Goal: Information Seeking & Learning: Learn about a topic

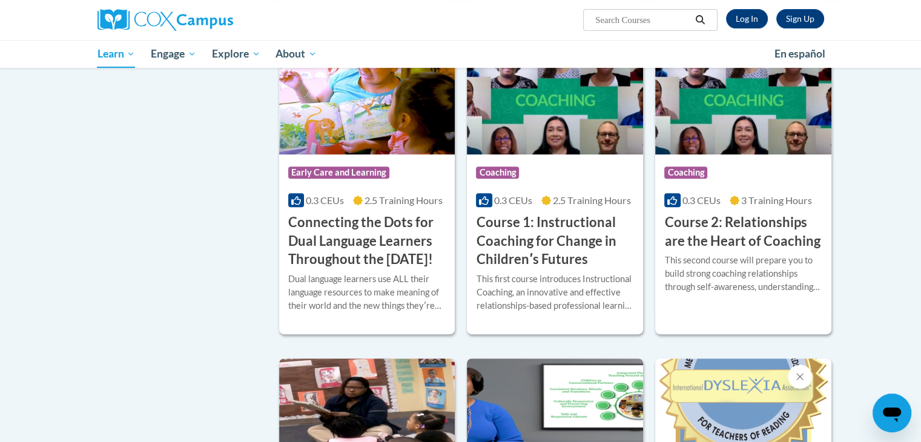
click at [671, 17] on input "Search..." at bounding box center [642, 20] width 97 height 15
type input "Early Literacy and Print Awaremness"
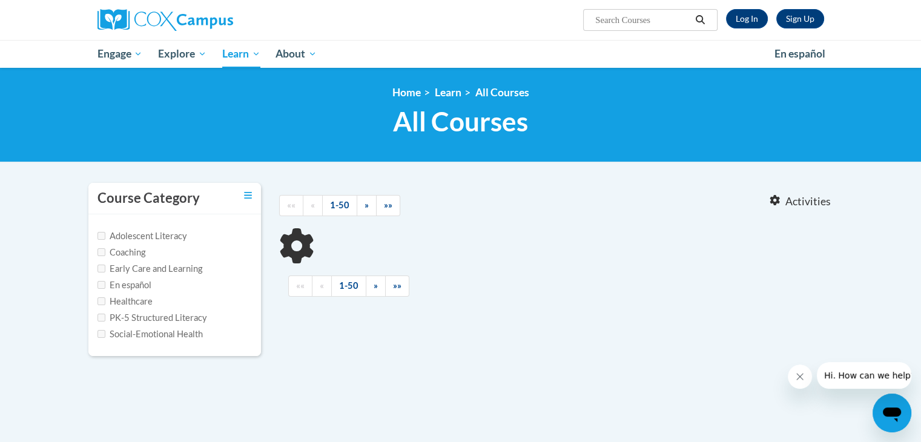
type input "Early Literacy and Print Awaremness"
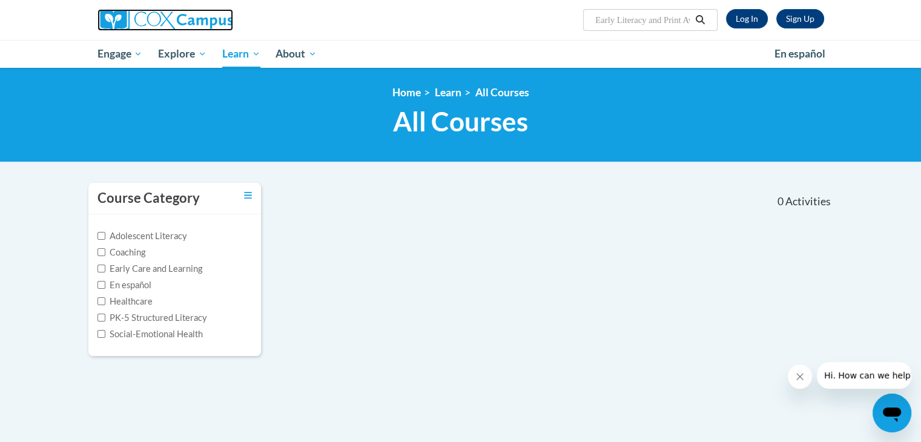
click at [205, 15] on img at bounding box center [166, 20] width 136 height 22
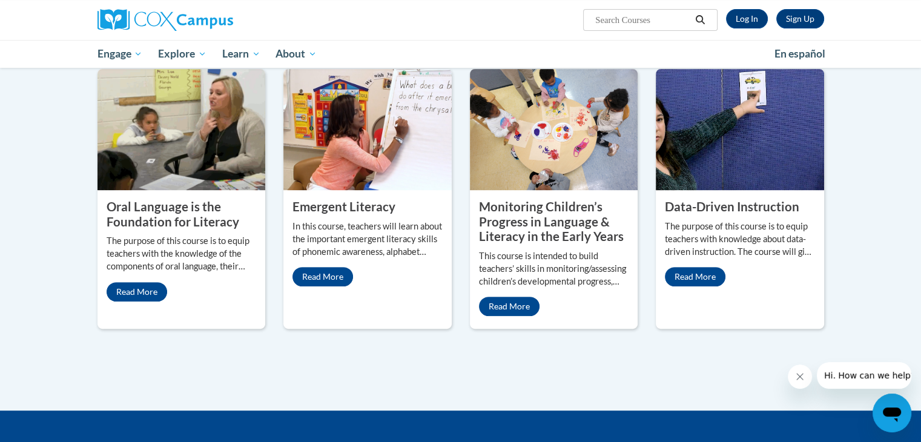
scroll to position [474, 0]
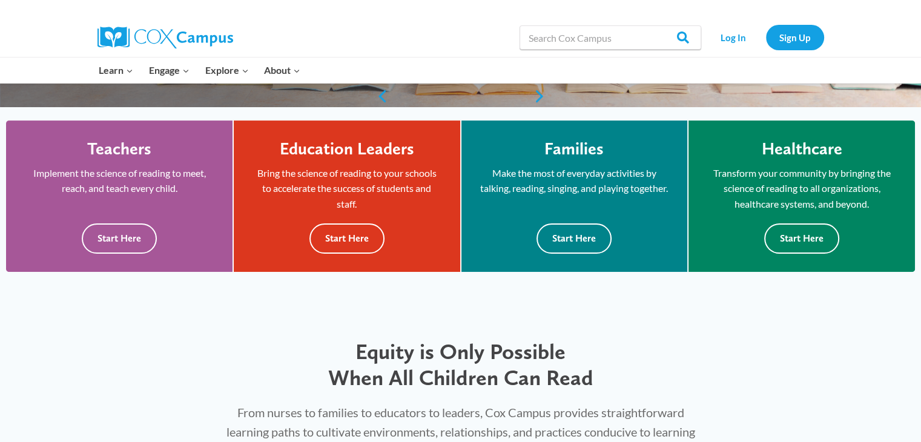
scroll to position [313, 0]
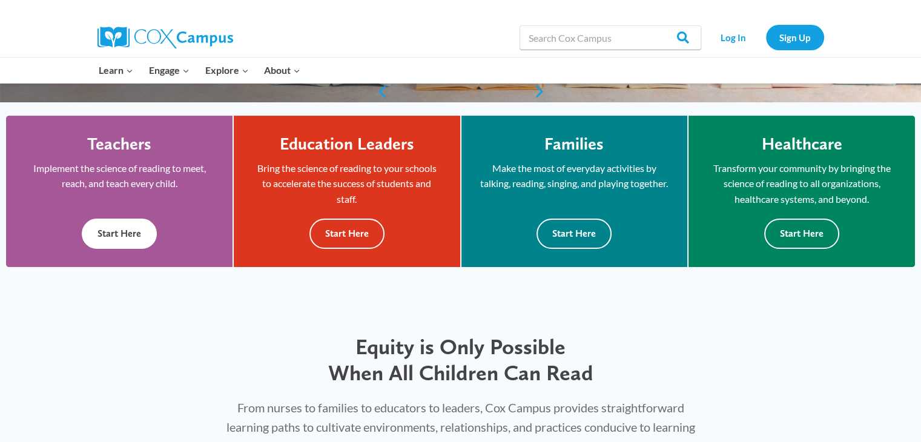
click at [133, 238] on button "Start Here" at bounding box center [119, 234] width 75 height 30
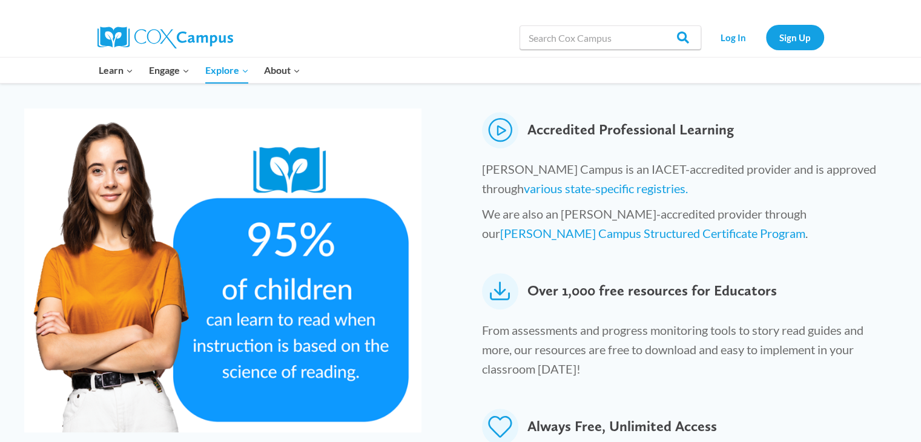
scroll to position [538, 0]
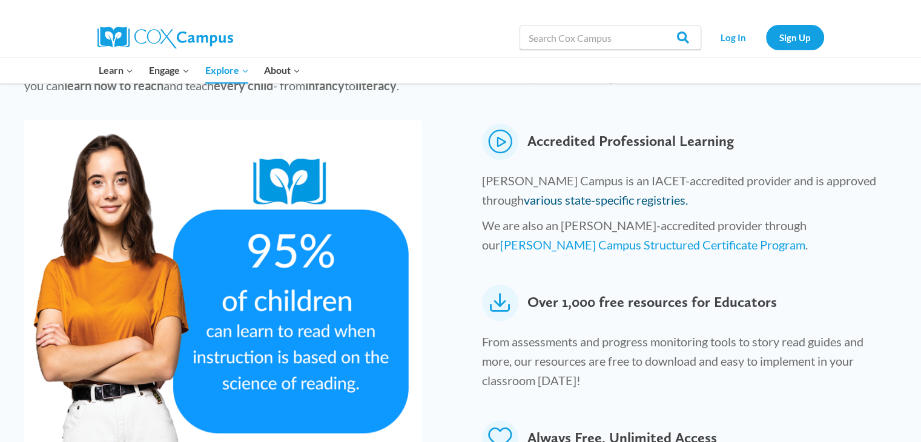
click at [574, 193] on link "various state-specific registries." at bounding box center [606, 200] width 164 height 15
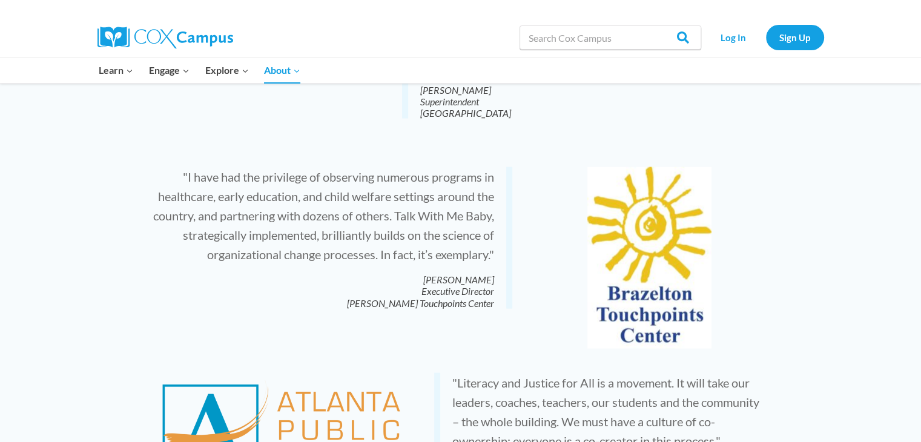
scroll to position [2379, 0]
click at [573, 44] on input "Search in [URL][DOMAIN_NAME]" at bounding box center [611, 37] width 182 height 24
type input "Early Literacy: Print Awareness"
click at [654, 25] on input "Search" at bounding box center [677, 37] width 47 height 24
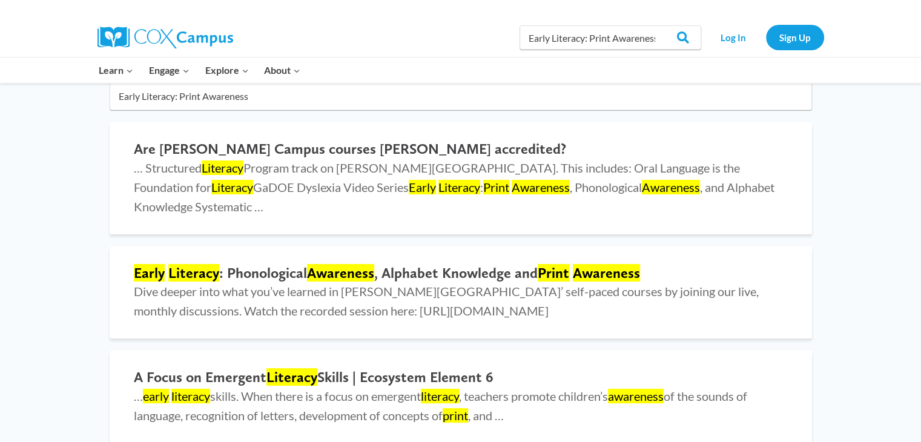
scroll to position [119, 0]
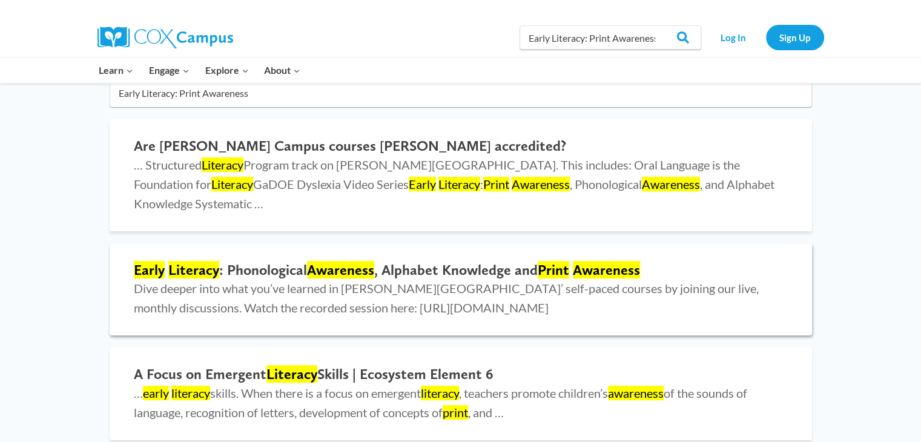
click at [284, 262] on h2 "Early Literacy : Phonological Awareness , Alphabet Knowledge and Print Awareness" at bounding box center [461, 271] width 654 height 18
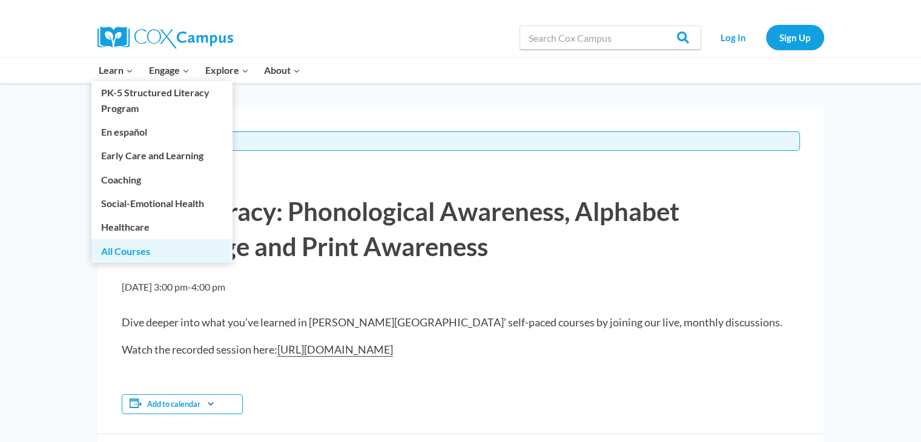
click at [131, 251] on link "All Courses" at bounding box center [161, 250] width 141 height 23
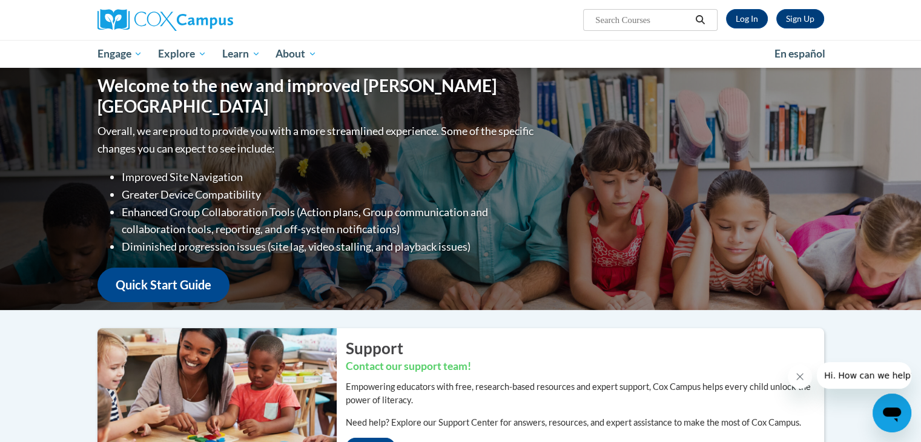
type input ">"
type input "Early Literacy: Print Awareness"
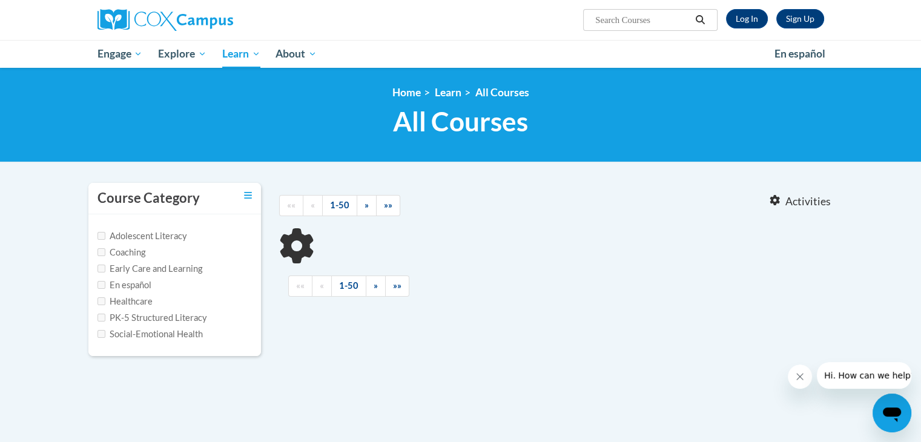
type input "Early Literacy: Print Awareness"
click at [105, 265] on label "Early Care and Learning" at bounding box center [150, 268] width 105 height 13
click at [105, 265] on input "Early Care and Learning" at bounding box center [102, 269] width 8 height 8
checkbox input "true"
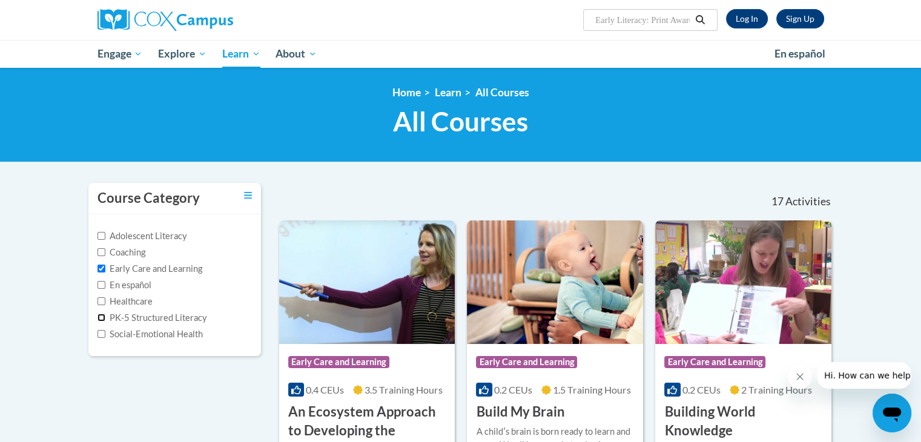
click at [101, 317] on input "PK-5 Structured Literacy" at bounding box center [102, 318] width 8 height 8
checkbox input "true"
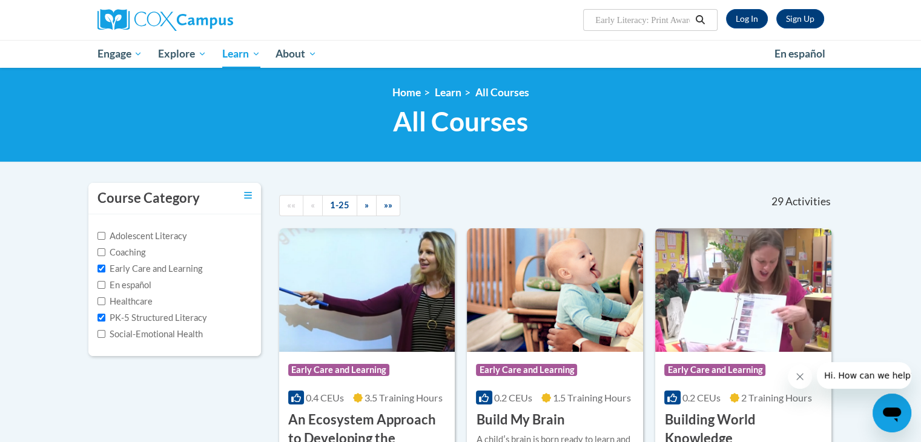
click at [104, 262] on label "Early Care and Learning" at bounding box center [150, 268] width 105 height 13
click at [104, 265] on input "Early Care and Learning" at bounding box center [102, 269] width 8 height 8
checkbox input "false"
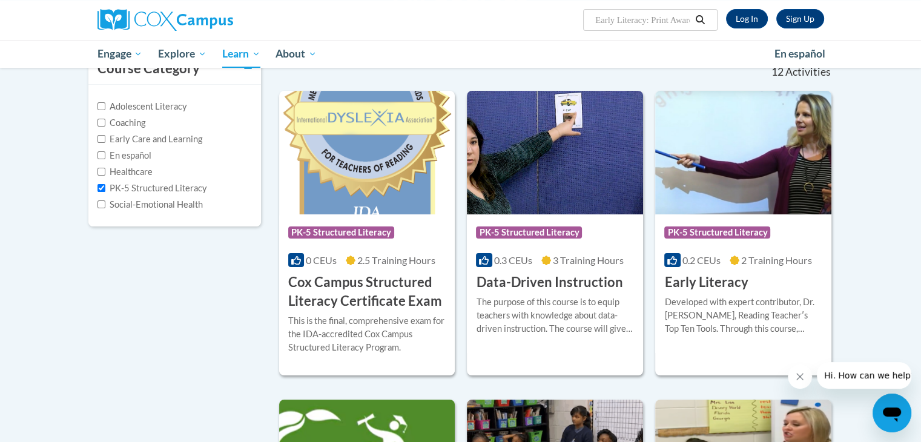
scroll to position [136, 0]
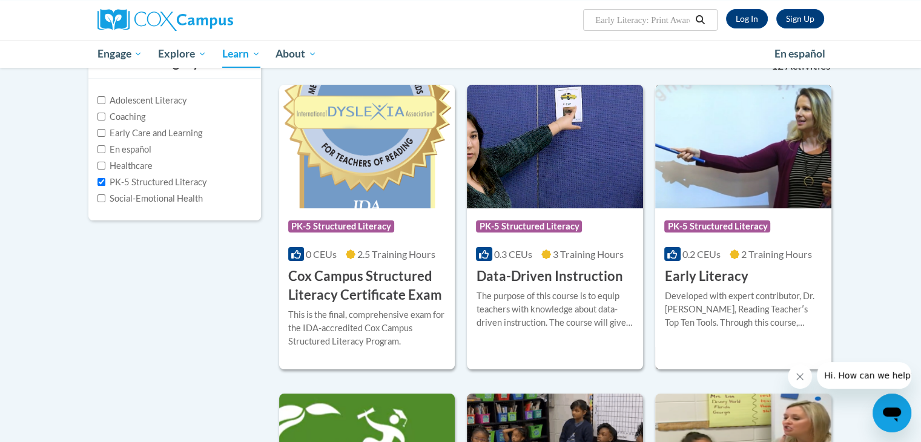
drag, startPoint x: 706, startPoint y: 284, endPoint x: 701, endPoint y: 277, distance: 8.7
click at [701, 277] on h3 "Early Literacy" at bounding box center [707, 276] width 84 height 19
click at [740, 183] on img at bounding box center [744, 147] width 176 height 124
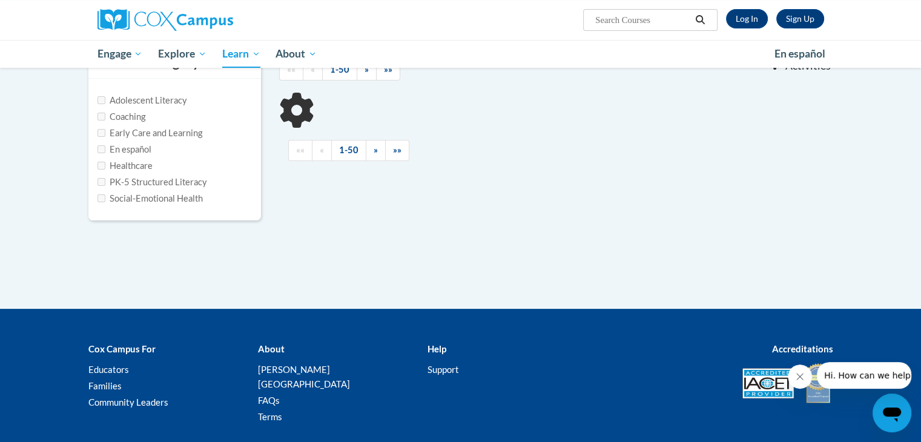
type input "Early Literacy: Print Awareness"
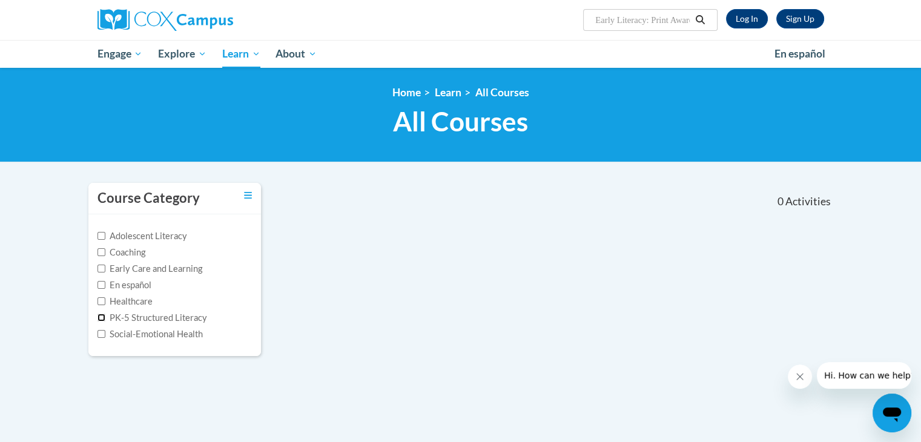
click at [102, 315] on input "PK-5 Structured Literacy" at bounding box center [102, 318] width 8 height 8
checkbox input "true"
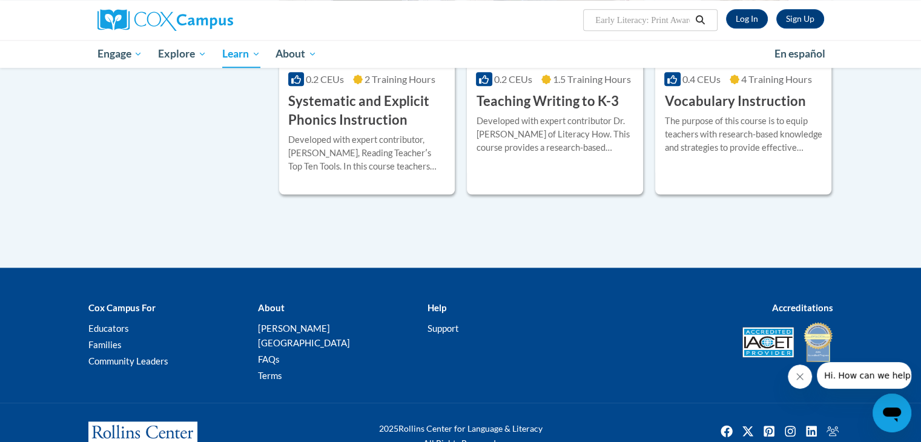
scroll to position [1240, 0]
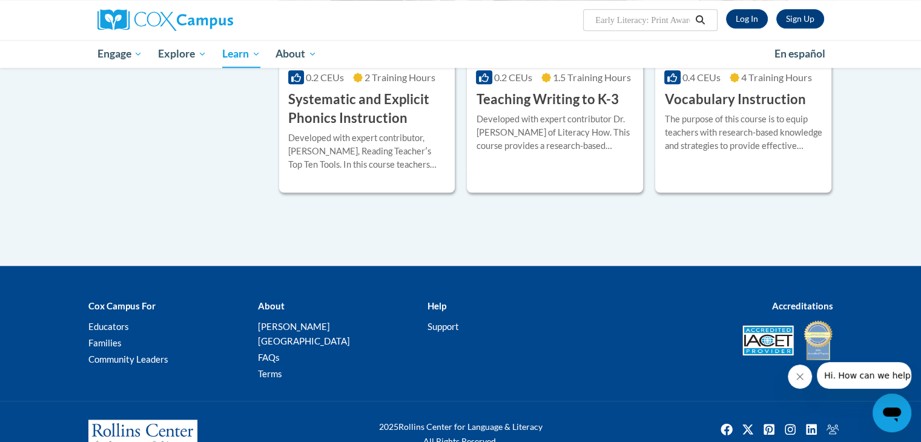
click at [669, 18] on input "Early Literacy: Print Awareness" at bounding box center [642, 20] width 97 height 15
type input "Early Literacy"
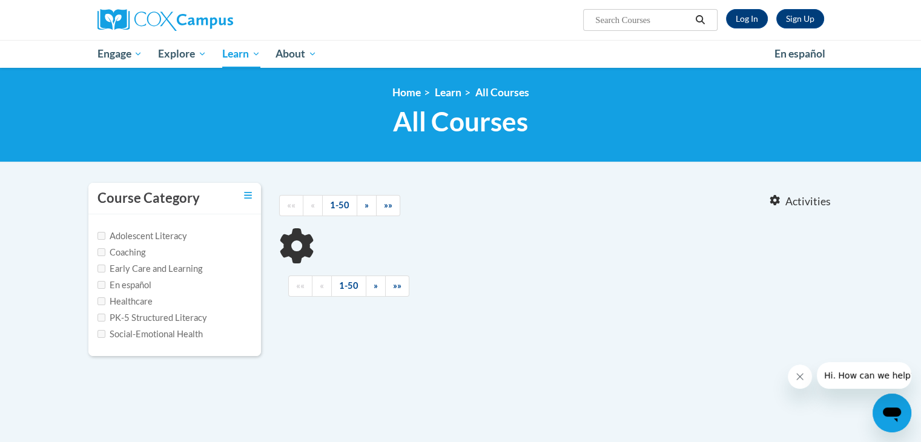
type input "Early Literacy"
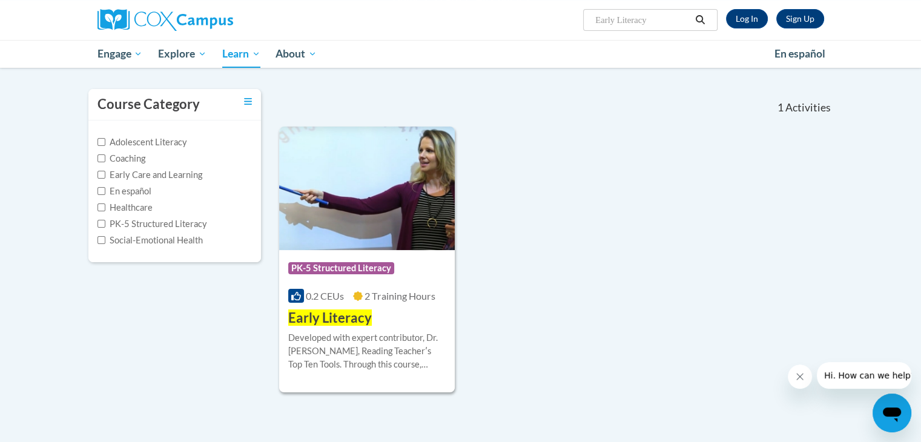
scroll to position [93, 0]
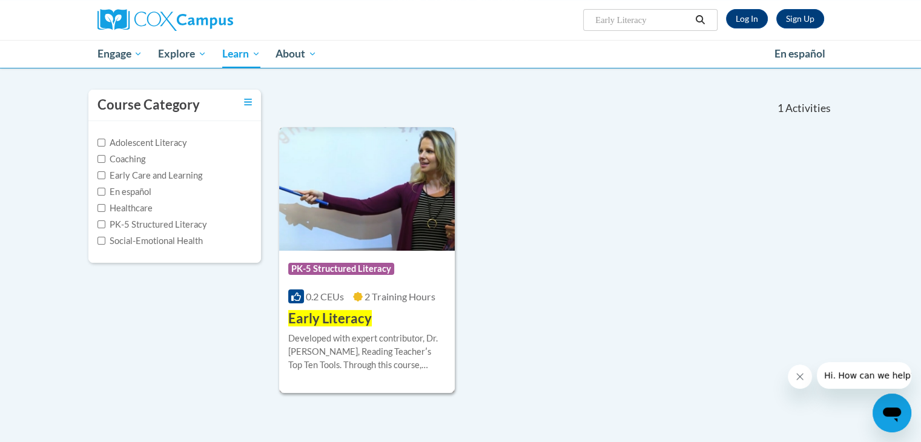
click at [343, 301] on span "0.2 CEUs" at bounding box center [325, 297] width 38 height 12
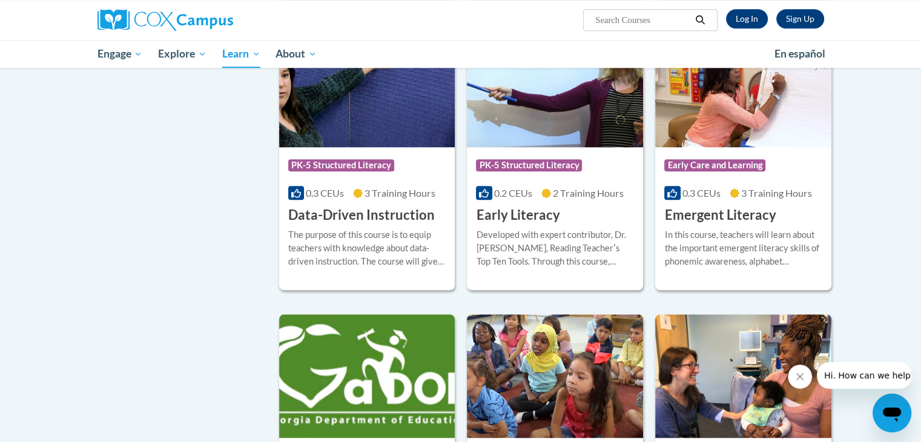
scroll to position [1208, 0]
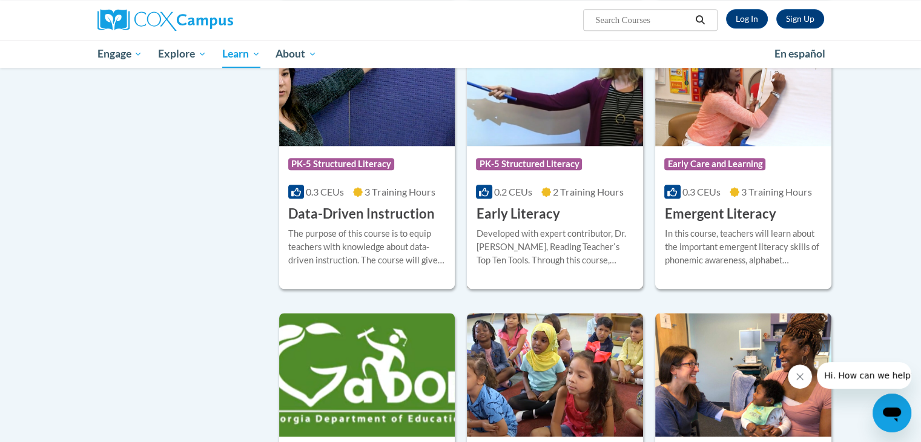
click at [531, 224] on h3 "Early Literacy" at bounding box center [518, 214] width 84 height 19
